Goal: Obtain resource: Obtain resource

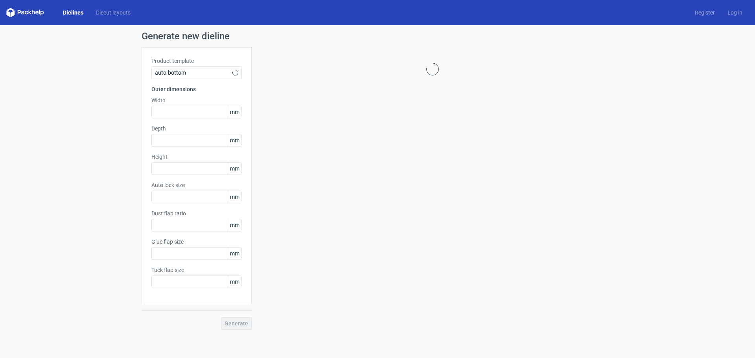
type input "1"
type input "0.8"
type input "10"
type input "12"
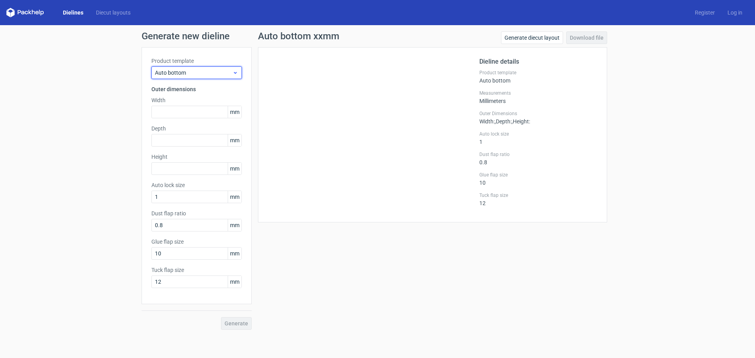
click at [209, 76] on span "Auto bottom" at bounding box center [193, 73] width 77 height 8
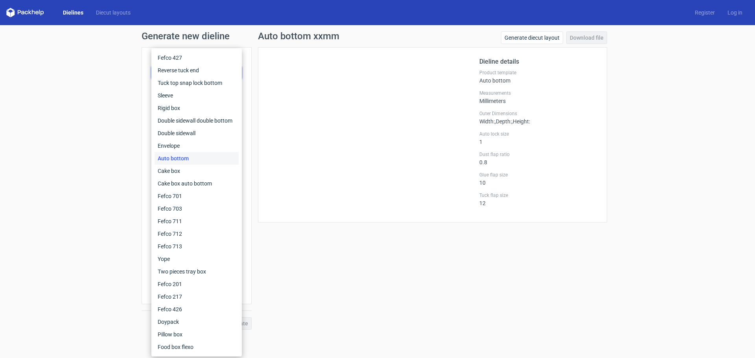
click at [81, 139] on div "Generate new dieline Product template Auto bottom Outer dimensions Width mm Dep…" at bounding box center [377, 180] width 755 height 311
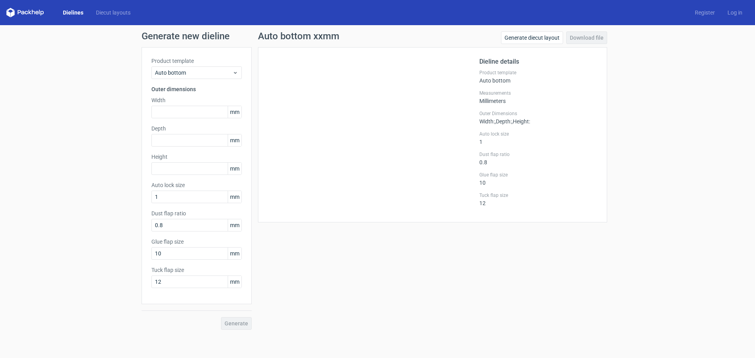
click at [76, 9] on link "Dielines" at bounding box center [73, 13] width 33 height 8
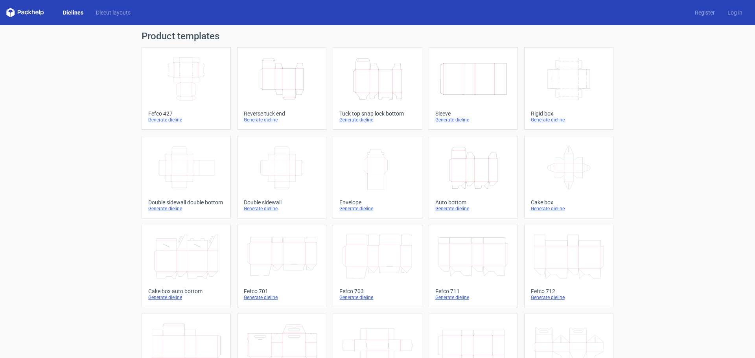
click at [372, 81] on icon "Height Depth Width" at bounding box center [377, 79] width 70 height 44
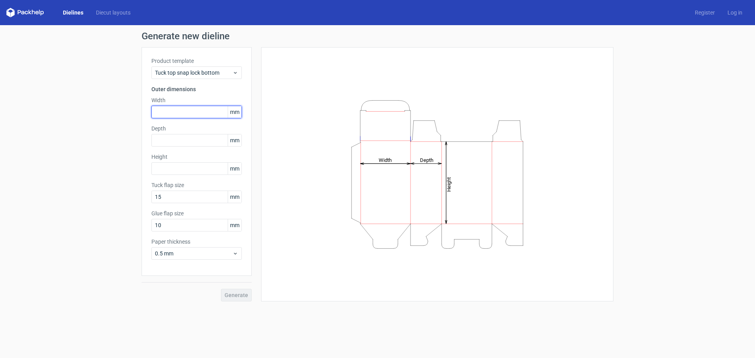
click at [184, 113] on input "text" at bounding box center [196, 112] width 90 height 13
click at [191, 250] on span "0.5 mm" at bounding box center [193, 254] width 77 height 8
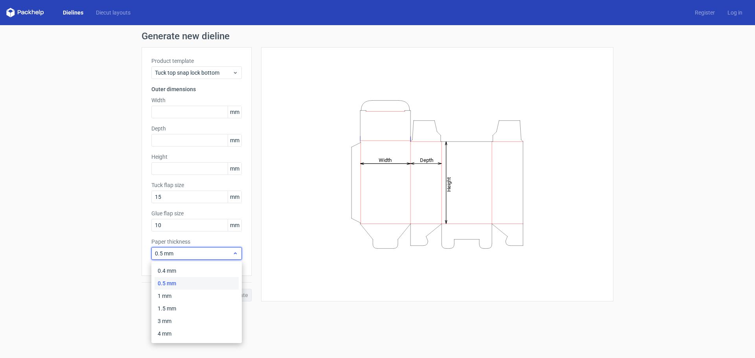
click at [191, 250] on span "0.5 mm" at bounding box center [193, 254] width 77 height 8
click at [116, 249] on div "Generate new dieline Product template Tuck top snap lock bottom Outer dimension…" at bounding box center [377, 166] width 755 height 283
